Goal: Task Accomplishment & Management: Understand process/instructions

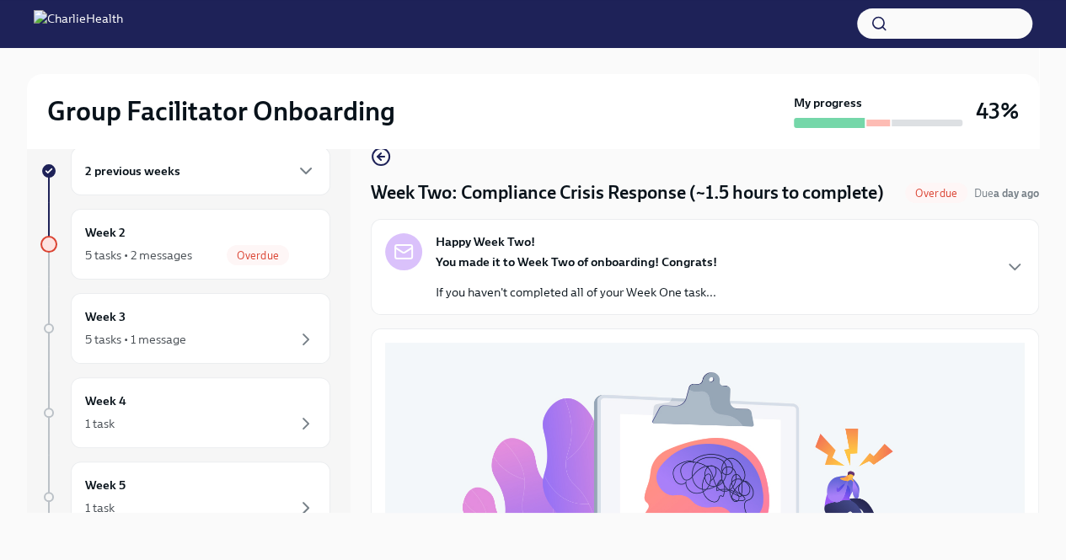
scroll to position [656, 0]
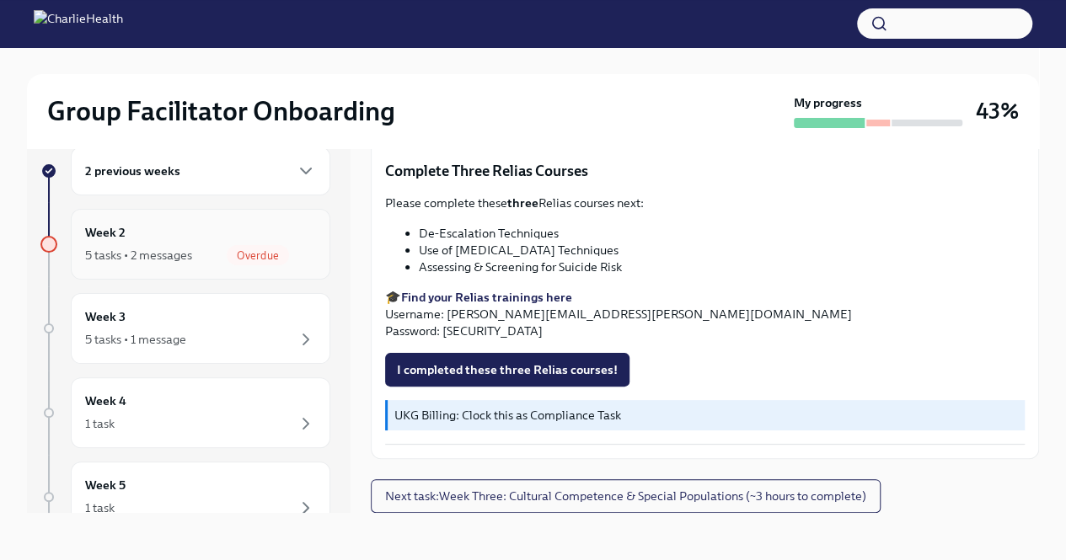
click at [138, 244] on div "Week 2 5 tasks • 2 messages Overdue" at bounding box center [200, 244] width 231 height 42
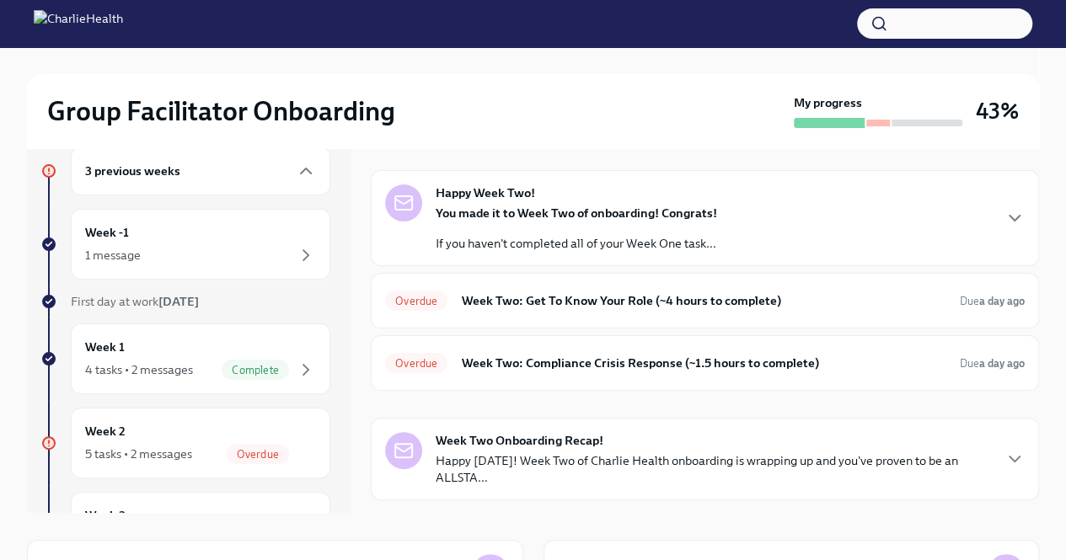
scroll to position [64, 0]
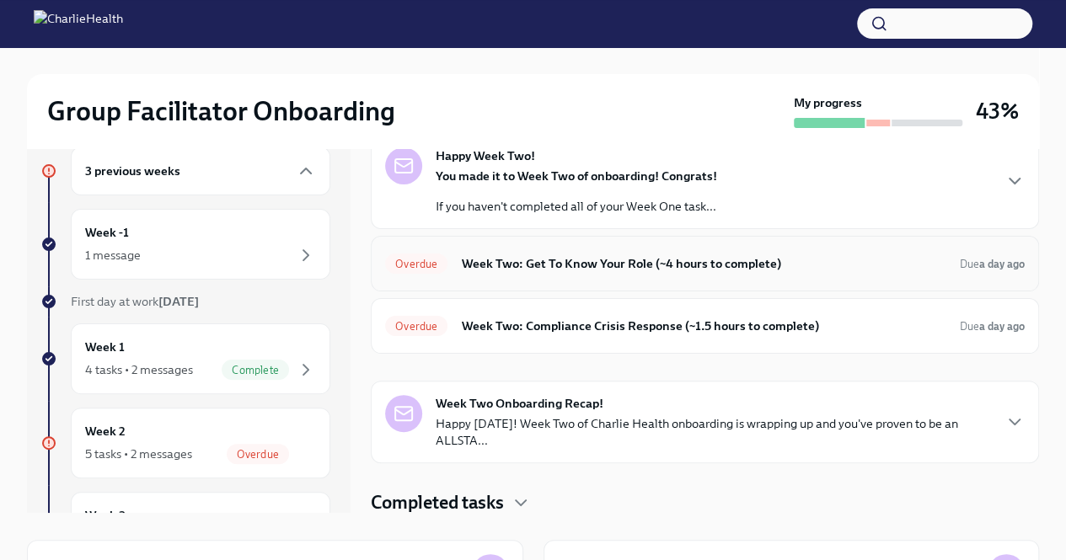
click at [506, 265] on h6 "Week Two: Get To Know Your Role (~4 hours to complete)" at bounding box center [703, 263] width 485 height 19
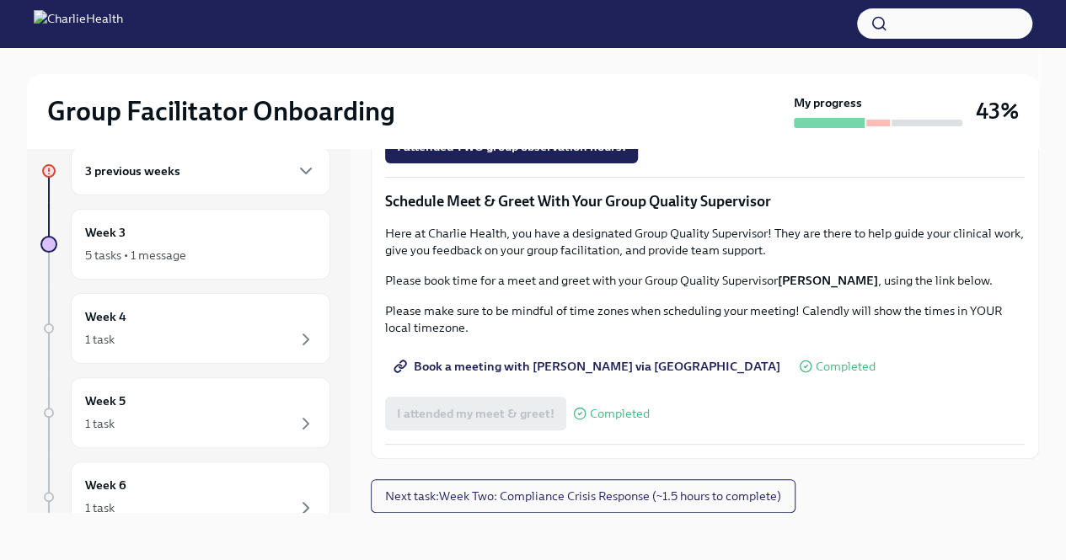
scroll to position [1313, 0]
click at [484, 108] on span "Complete this form to schedule your observations" at bounding box center [543, 99] width 293 height 17
click at [637, 491] on span "Next task : Week Two: Compliance Crisis Response (~1.5 hours to complete)" at bounding box center [583, 496] width 396 height 17
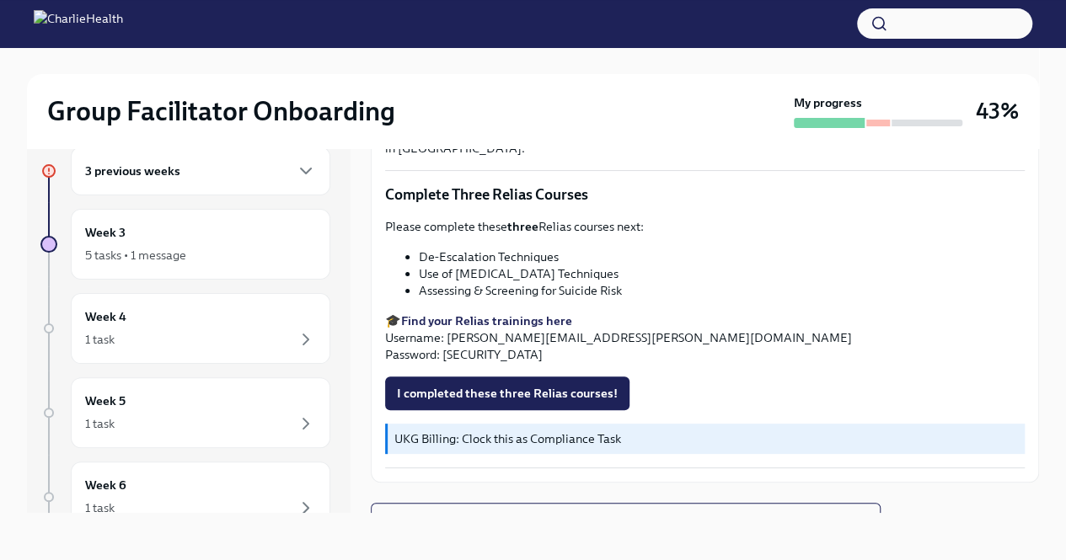
scroll to position [656, 0]
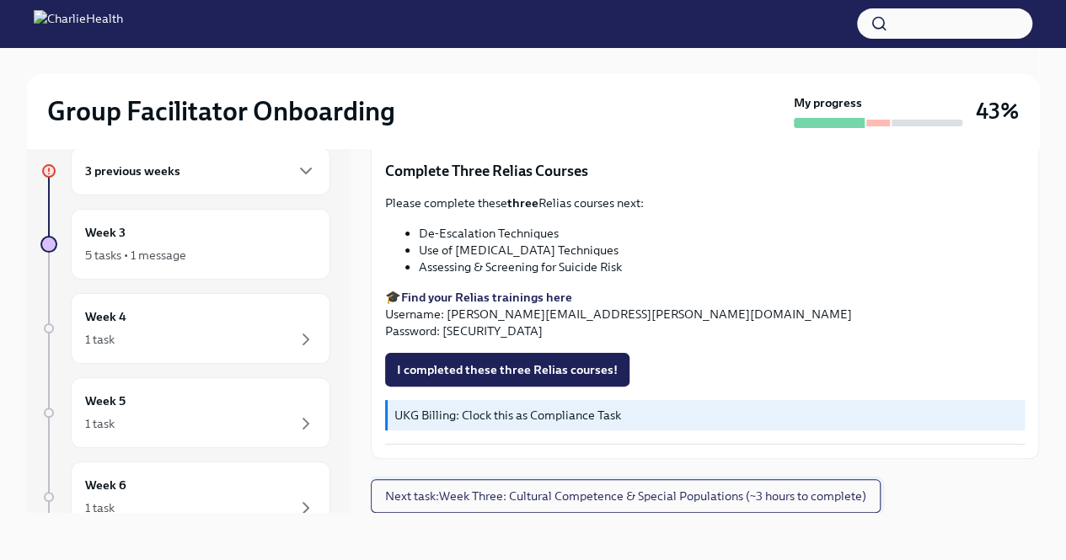
click at [724, 497] on span "Next task : Week Three: Cultural Competence & Special Populations (~3 hours to …" at bounding box center [625, 496] width 481 height 17
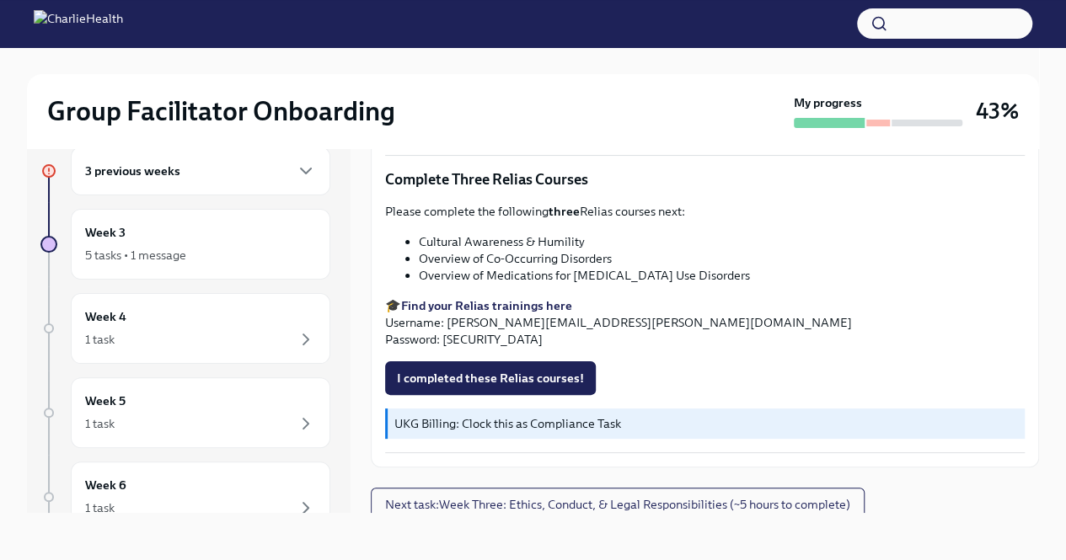
scroll to position [1321, 0]
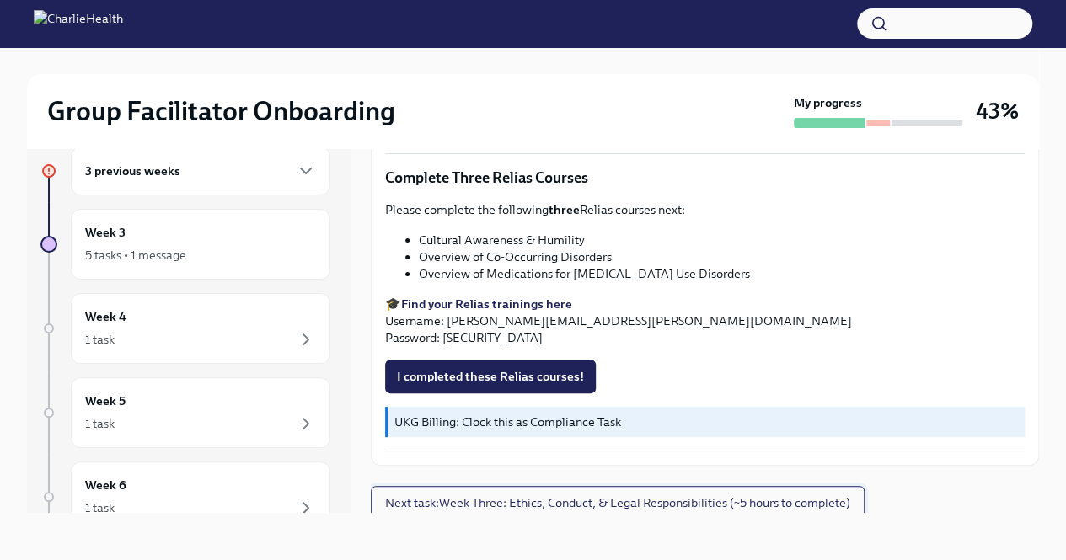
click at [778, 503] on span "Next task : Week Three: Ethics, Conduct, & Legal Responsibilities (~5 hours to …" at bounding box center [617, 503] width 465 height 17
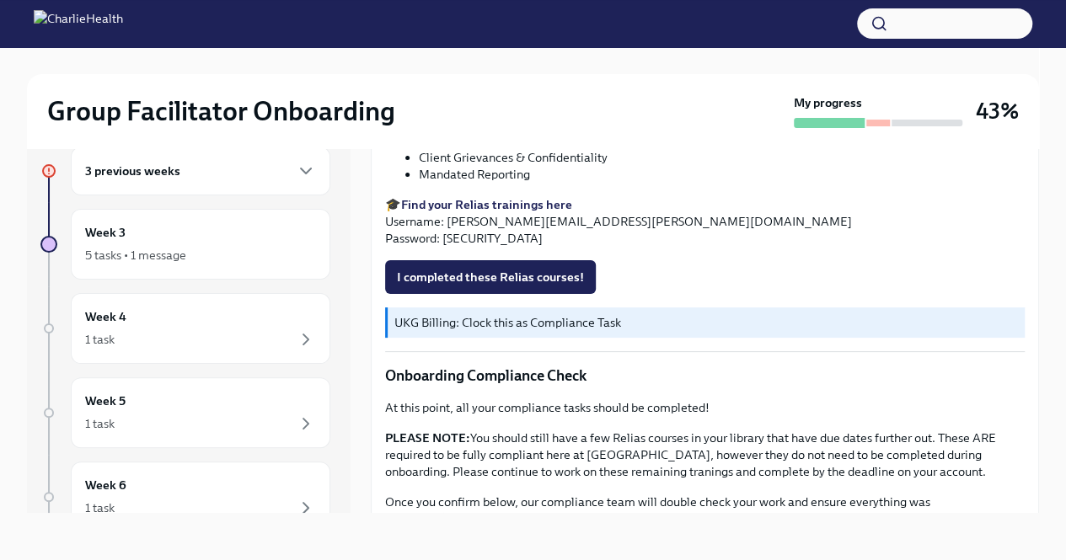
scroll to position [977, 0]
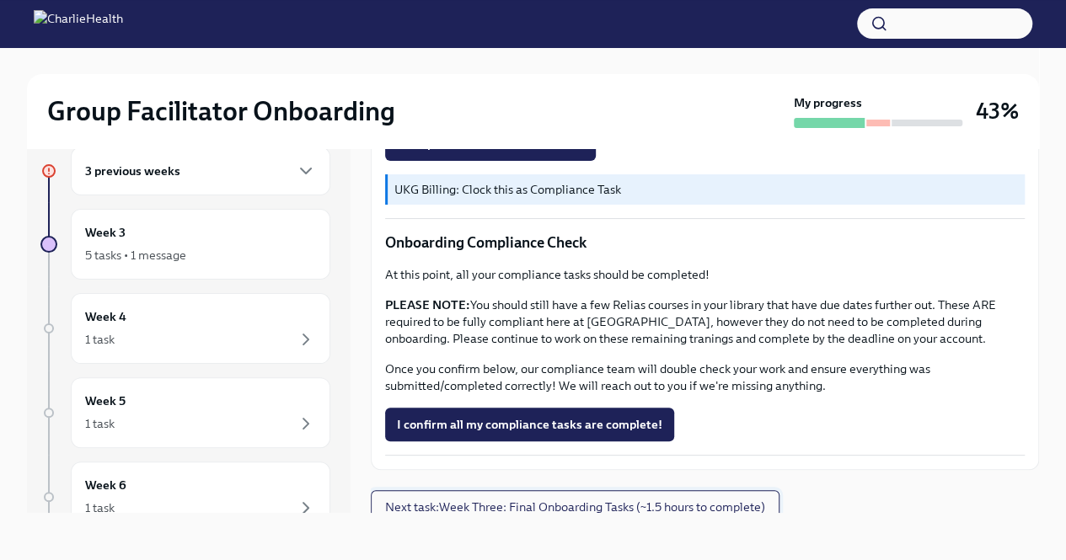
click at [694, 506] on button "Next task : Week Three: Final Onboarding Tasks (~1.5 hours to complete)" at bounding box center [575, 507] width 409 height 34
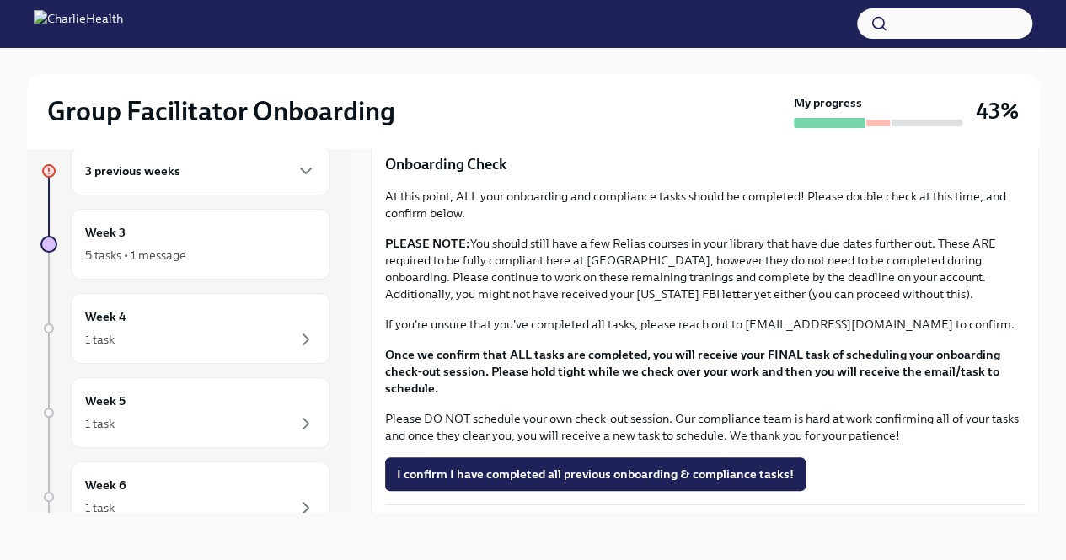
scroll to position [1357, 0]
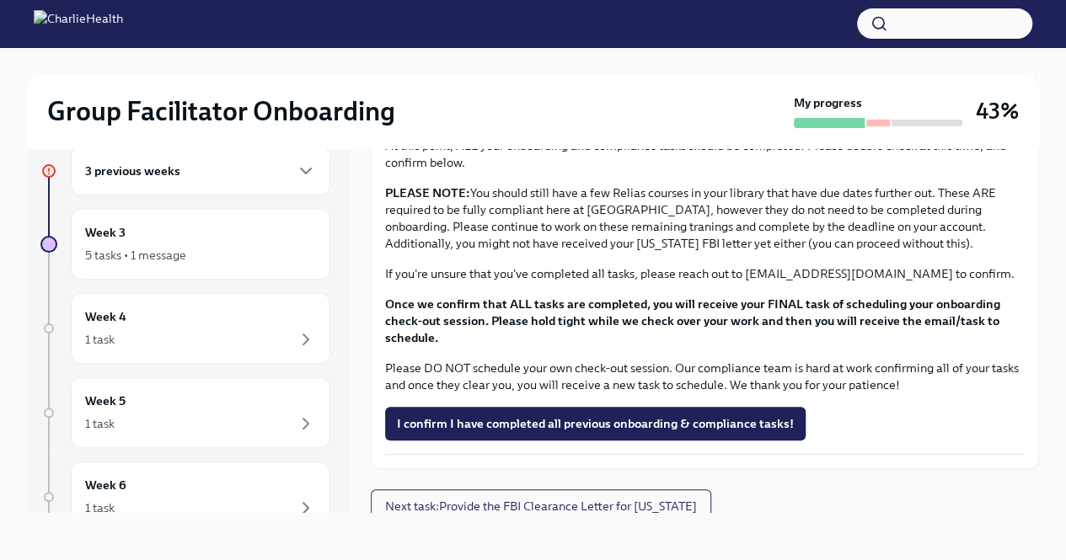
drag, startPoint x: 1025, startPoint y: 459, endPoint x: 1017, endPoint y: 375, distance: 84.6
click at [118, 236] on h6 "Week 3" at bounding box center [105, 232] width 40 height 19
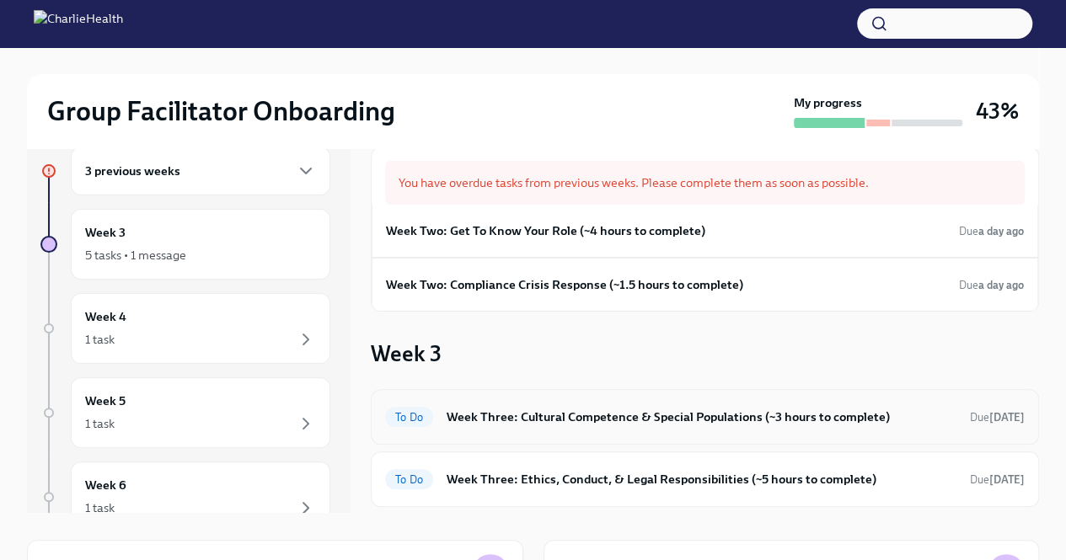
click at [714, 426] on div "To Do Week Three: Cultural Competence & Special Populations (~3 hours to comple…" at bounding box center [705, 417] width 640 height 27
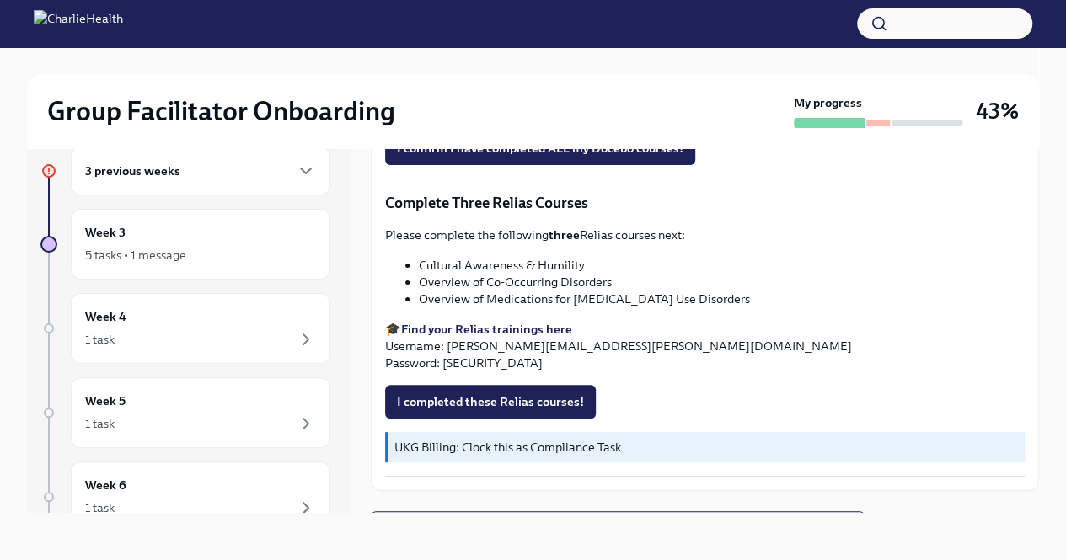
scroll to position [1321, 0]
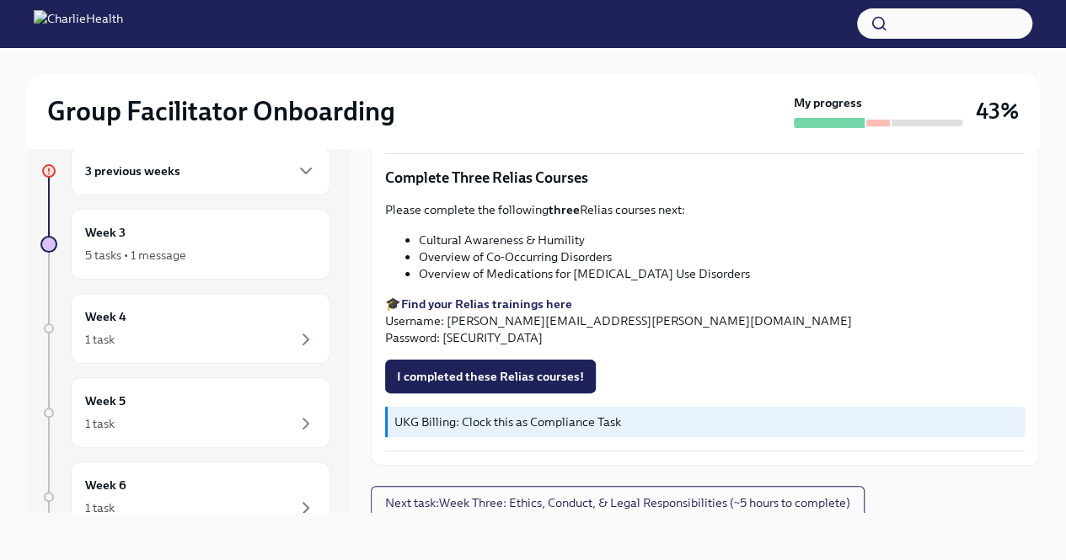
click at [120, 176] on h6 "3 previous weeks" at bounding box center [132, 171] width 95 height 19
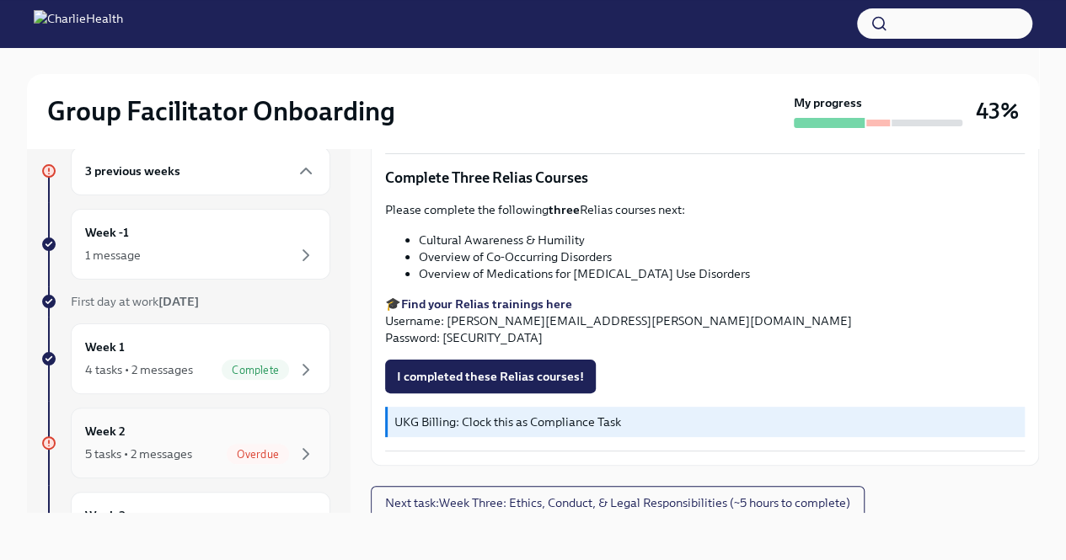
click at [143, 439] on div "Week 2 5 tasks • 2 messages Overdue" at bounding box center [200, 443] width 231 height 42
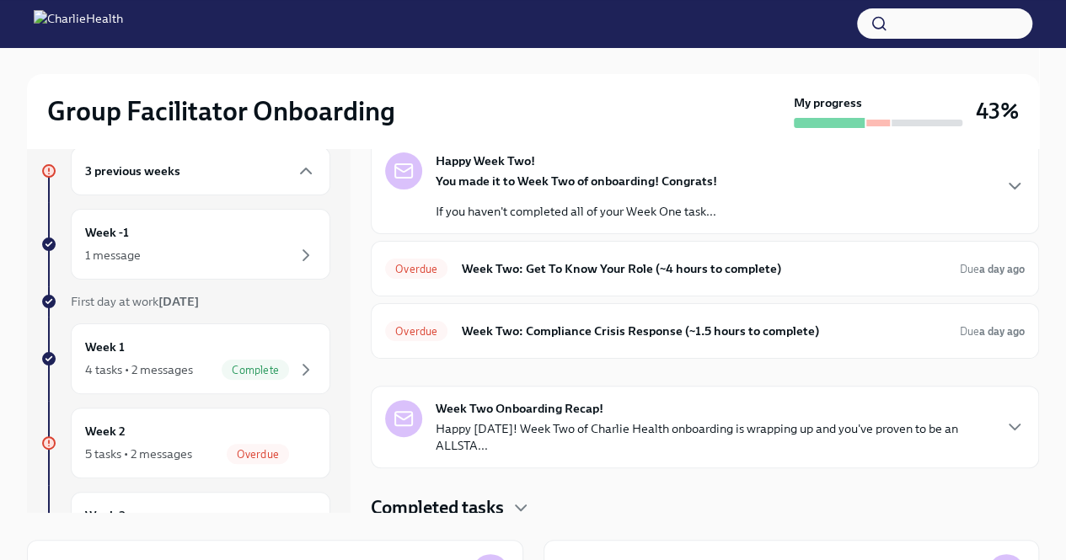
scroll to position [64, 0]
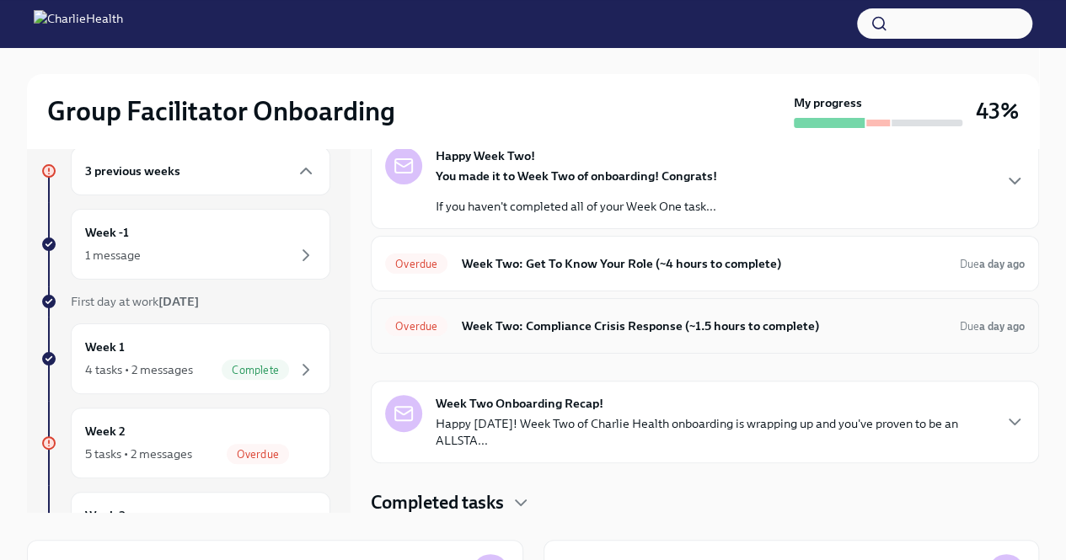
click at [711, 325] on h6 "Week Two: Compliance Crisis Response (~1.5 hours to complete)" at bounding box center [703, 326] width 485 height 19
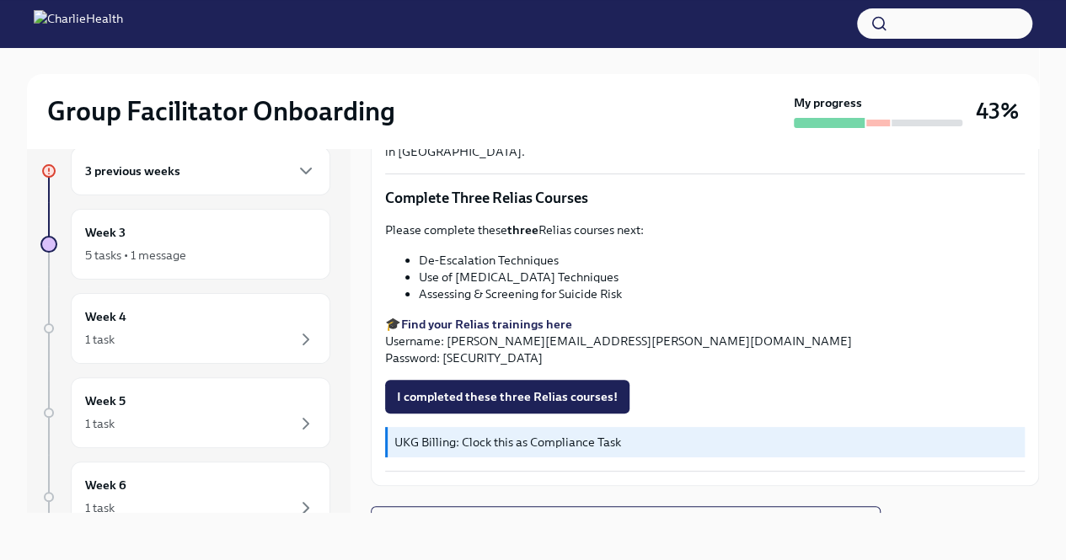
scroll to position [656, 0]
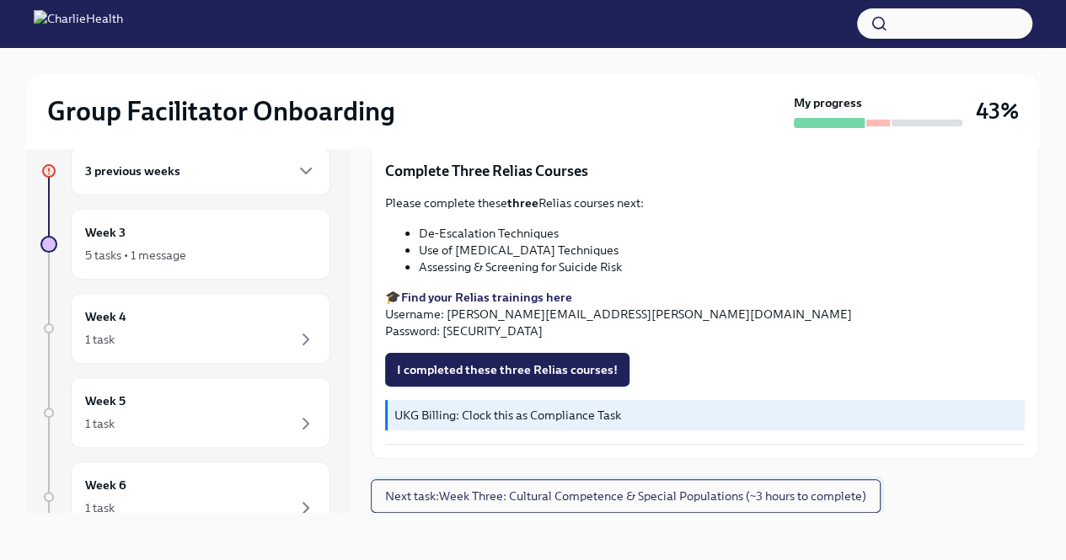
click at [779, 491] on span "Next task : Week Three: Cultural Competence & Special Populations (~3 hours to …" at bounding box center [625, 496] width 481 height 17
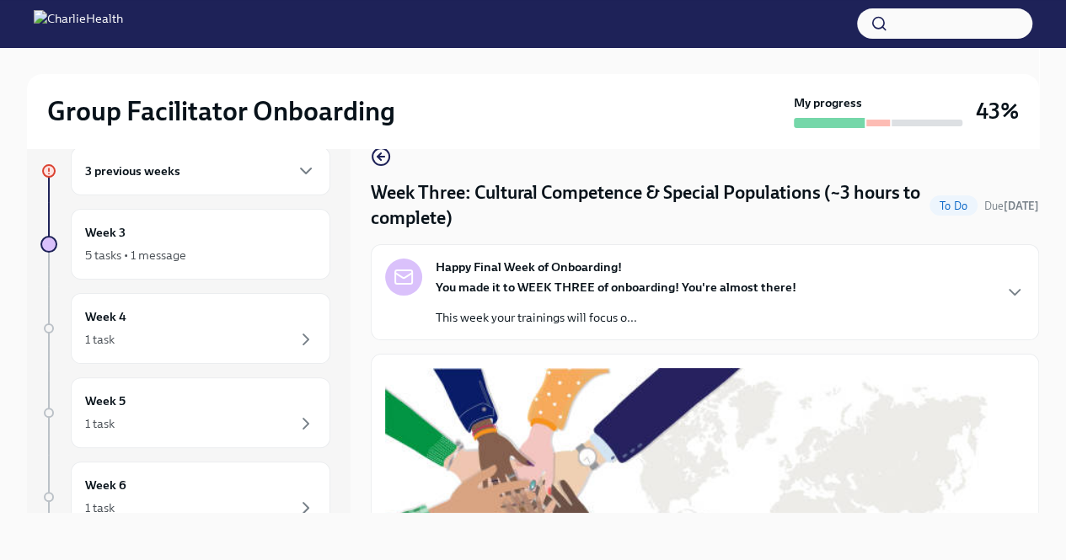
click at [138, 172] on h6 "3 previous weeks" at bounding box center [132, 171] width 95 height 19
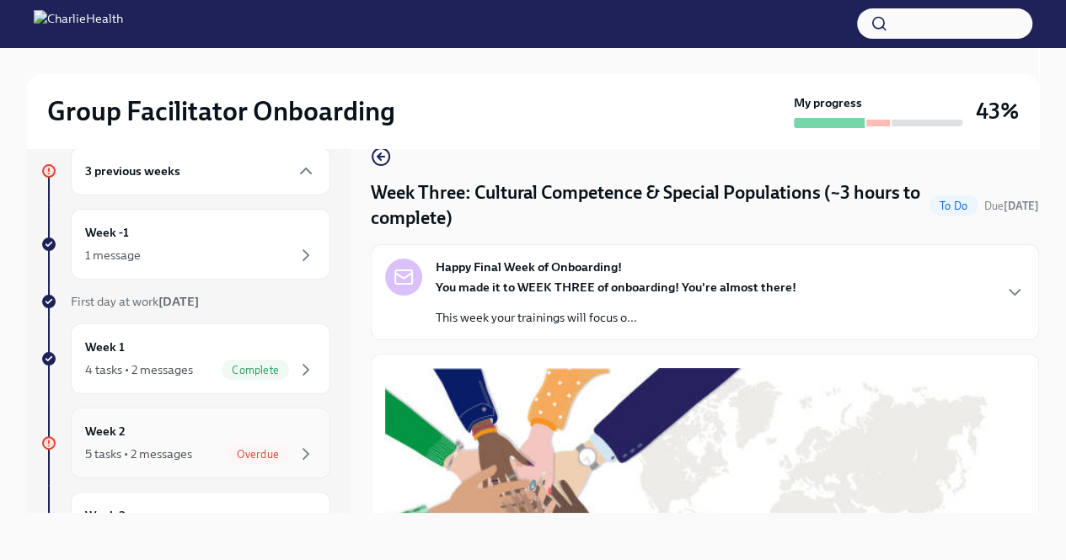
click at [114, 446] on div "5 tasks • 2 messages" at bounding box center [138, 454] width 107 height 17
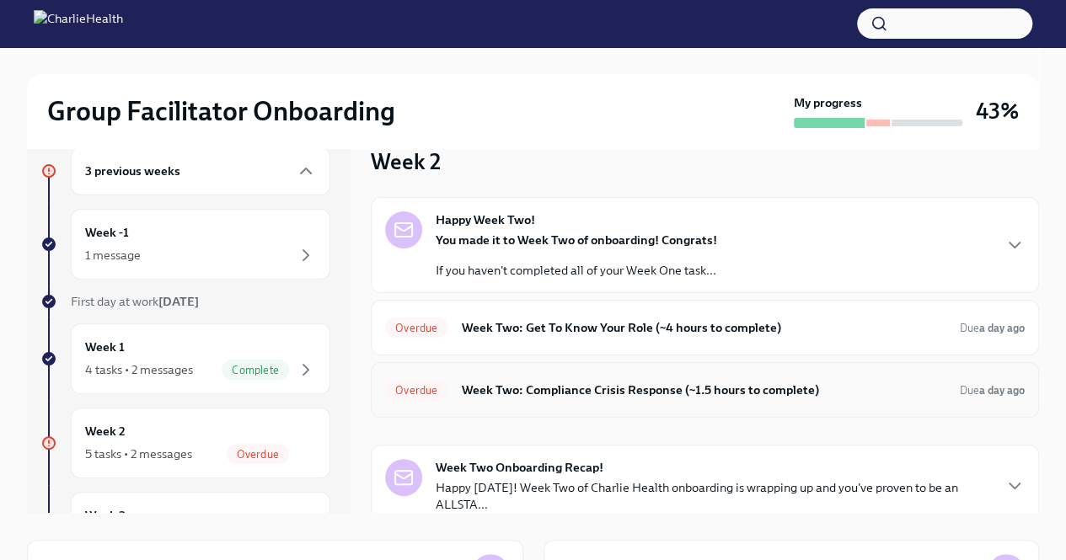
click at [699, 397] on h6 "Week Two: Compliance Crisis Response (~1.5 hours to complete)" at bounding box center [703, 390] width 485 height 19
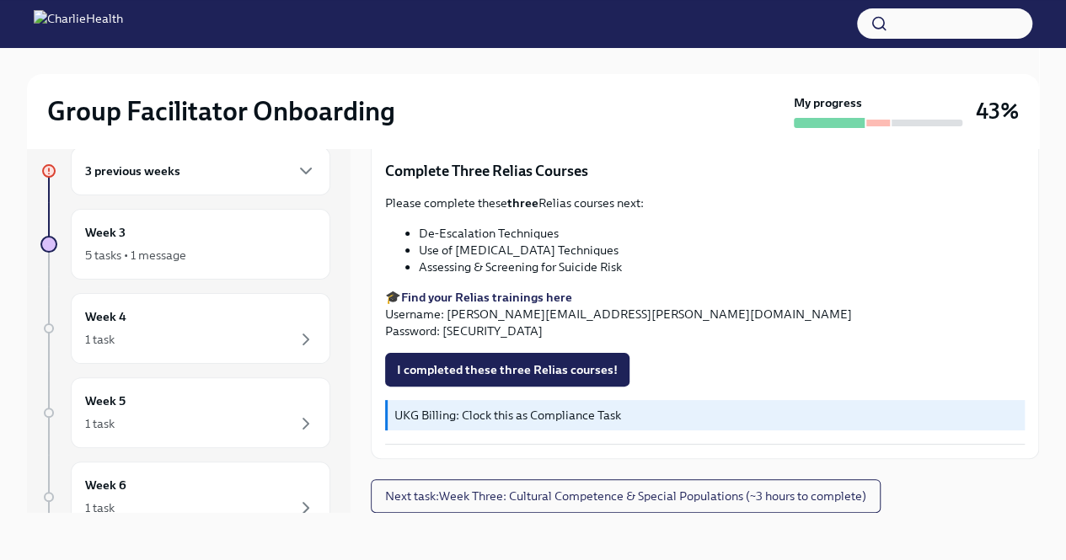
scroll to position [656, 0]
click at [828, 491] on span "Next task : Week Three: Cultural Competence & Special Populations (~3 hours to …" at bounding box center [625, 496] width 481 height 17
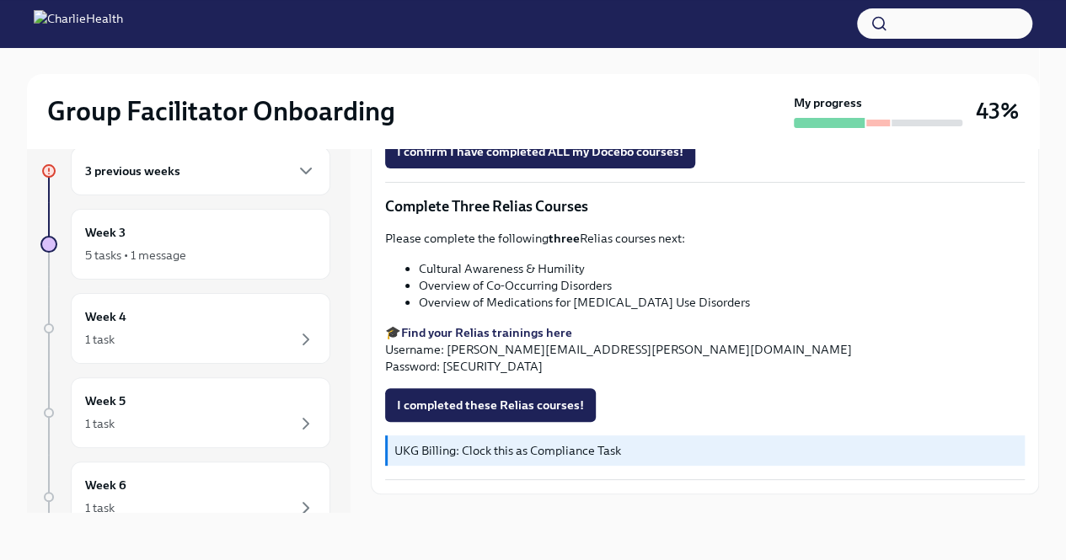
scroll to position [1321, 0]
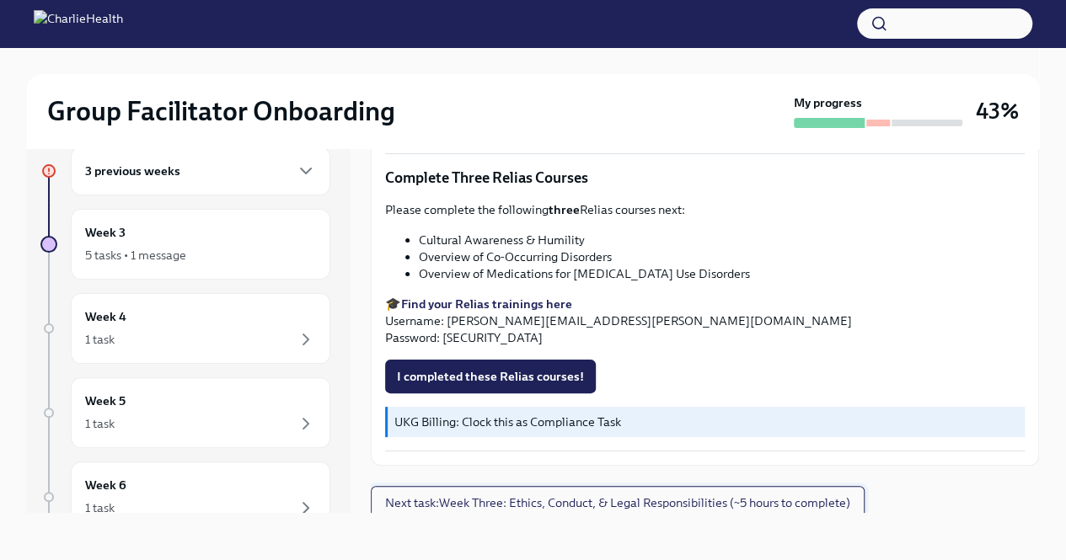
click at [838, 500] on span "Next task : Week Three: Ethics, Conduct, & Legal Responsibilities (~5 hours to …" at bounding box center [617, 503] width 465 height 17
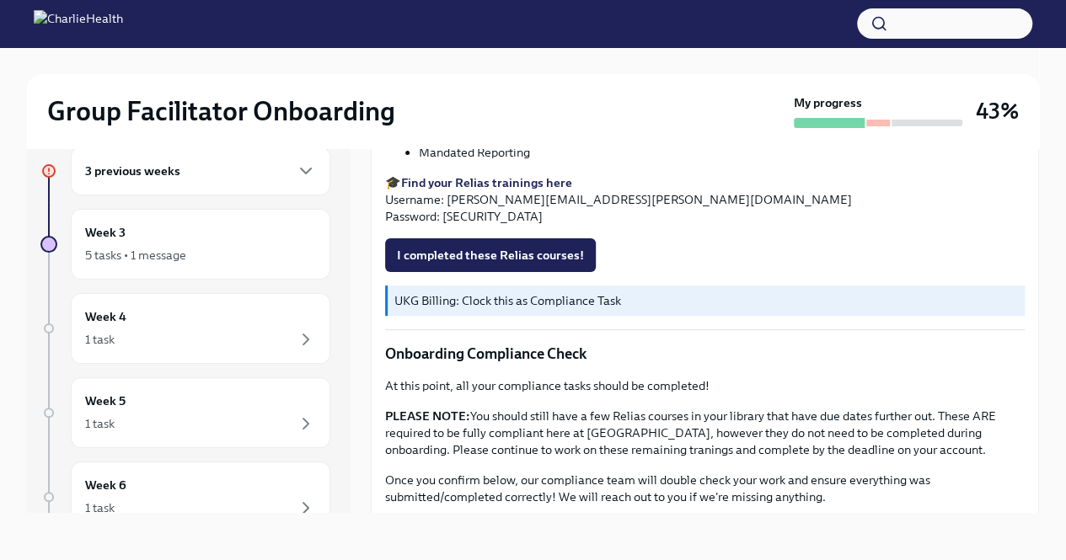
scroll to position [977, 0]
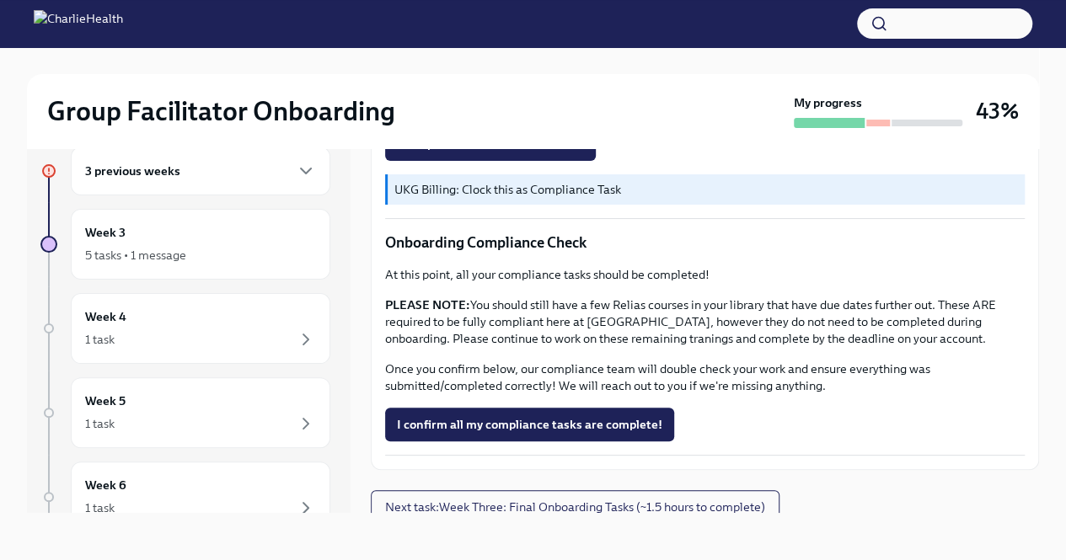
click at [177, 181] on div "3 previous weeks" at bounding box center [201, 171] width 260 height 49
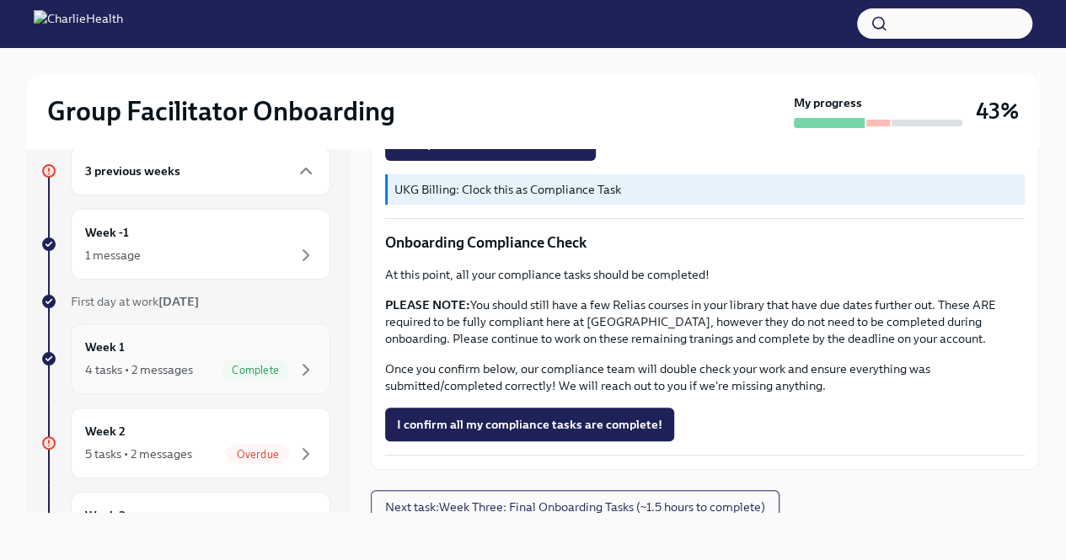
click at [203, 367] on div "4 tasks • 2 messages Complete" at bounding box center [200, 370] width 231 height 20
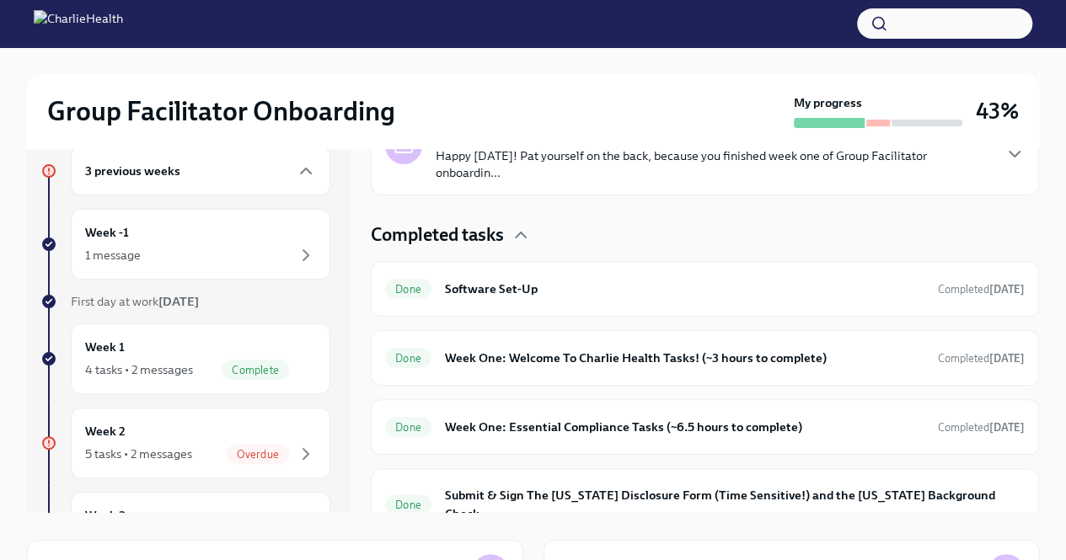
scroll to position [383, 0]
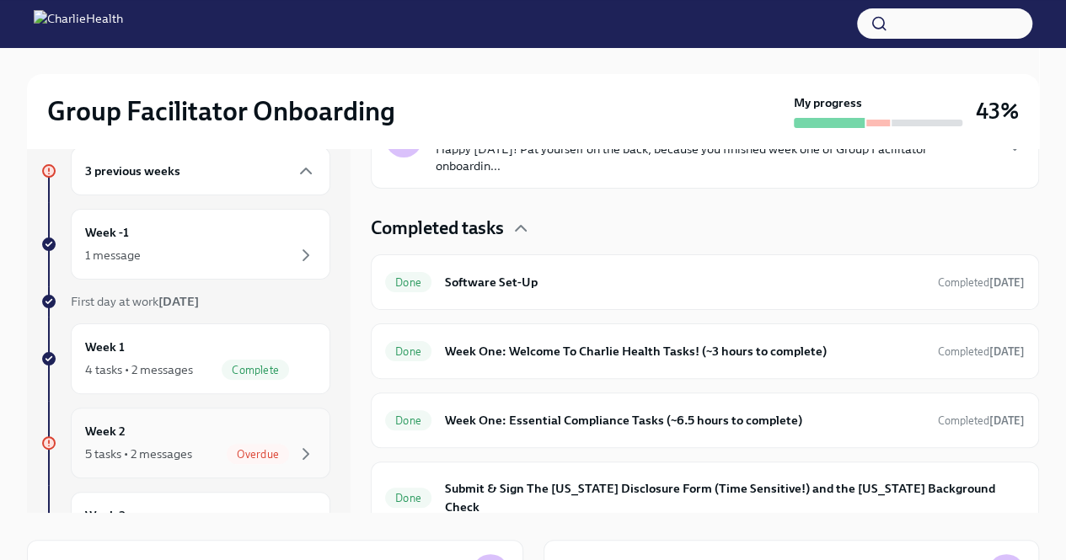
click at [127, 446] on div "5 tasks • 2 messages" at bounding box center [138, 454] width 107 height 17
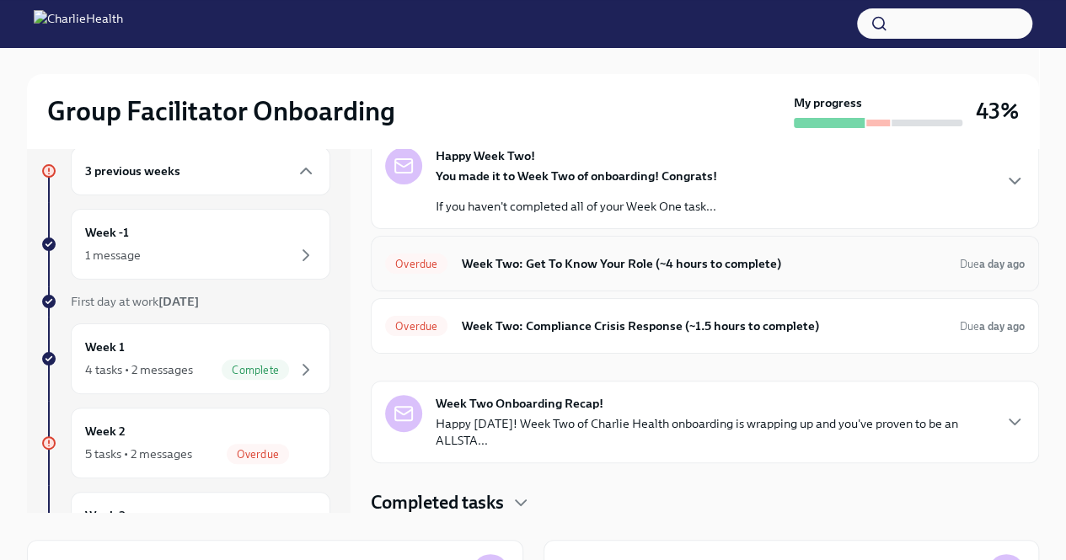
click at [649, 260] on h6 "Week Two: Get To Know Your Role (~4 hours to complete)" at bounding box center [703, 263] width 485 height 19
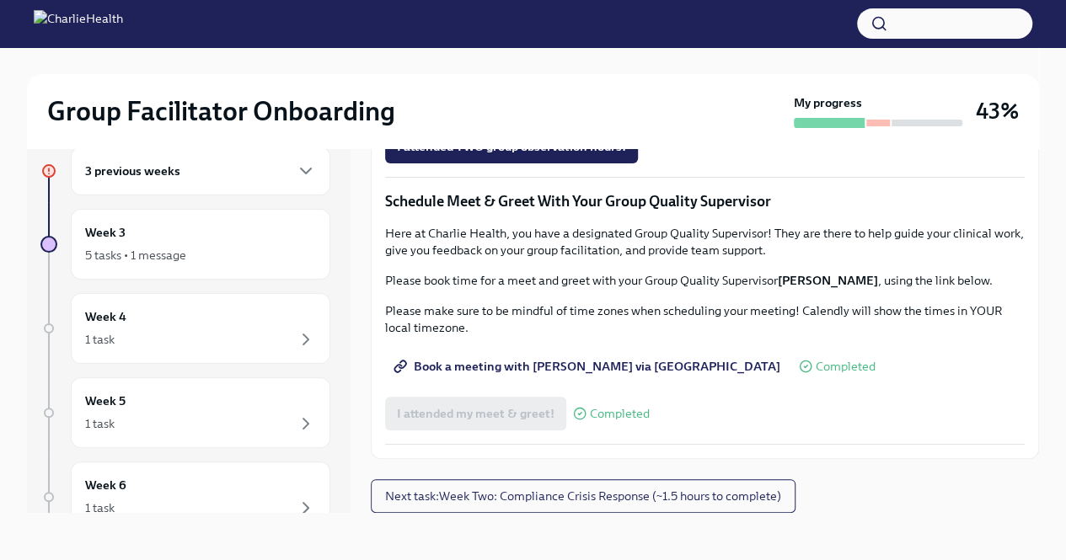
scroll to position [1587, 0]
